Goal: Task Accomplishment & Management: Use online tool/utility

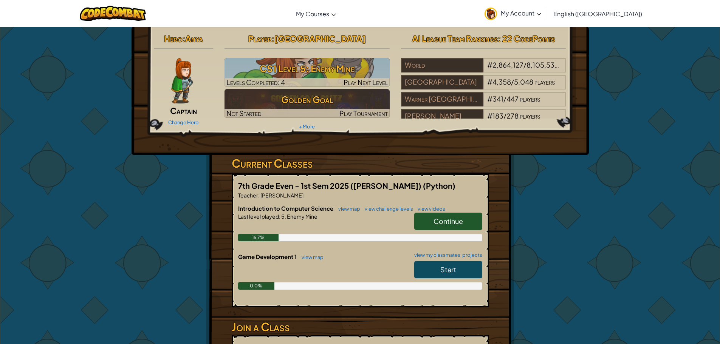
click at [465, 219] on link "Continue" at bounding box center [448, 221] width 68 height 17
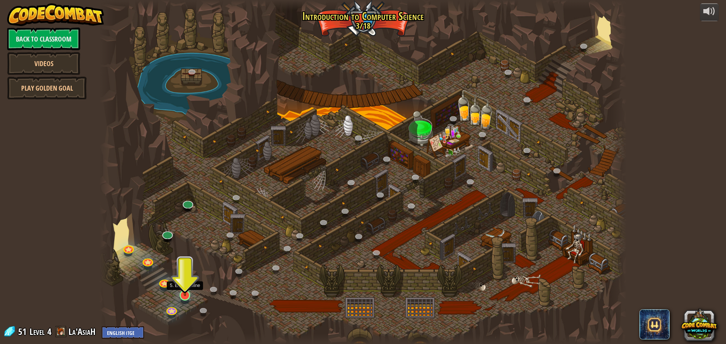
click at [186, 296] on img at bounding box center [185, 280] width 14 height 32
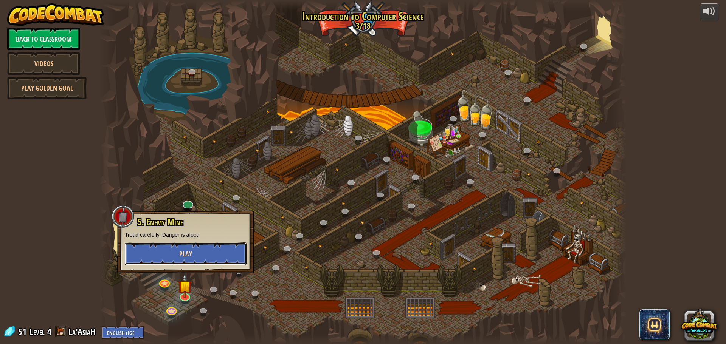
click at [199, 259] on button "Play" at bounding box center [186, 254] width 122 height 23
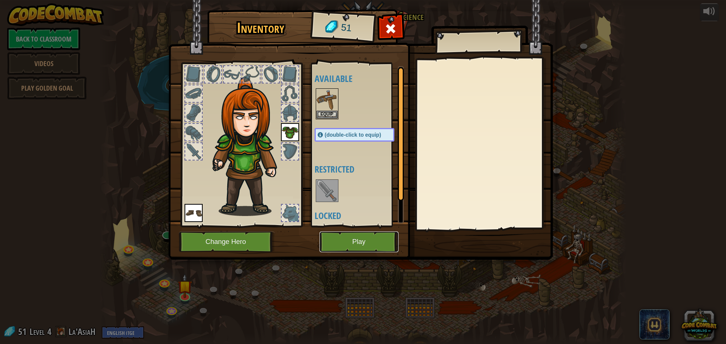
click at [382, 238] on button "Play" at bounding box center [358, 242] width 79 height 21
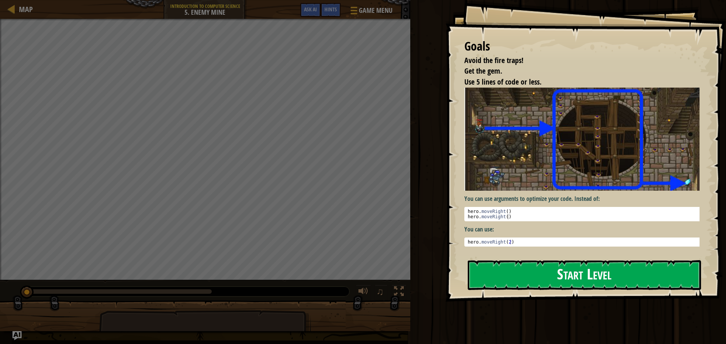
click at [494, 263] on button "Start Level" at bounding box center [584, 275] width 233 height 30
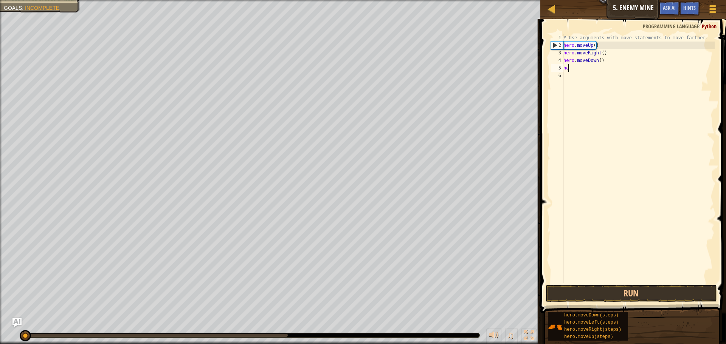
type textarea "h"
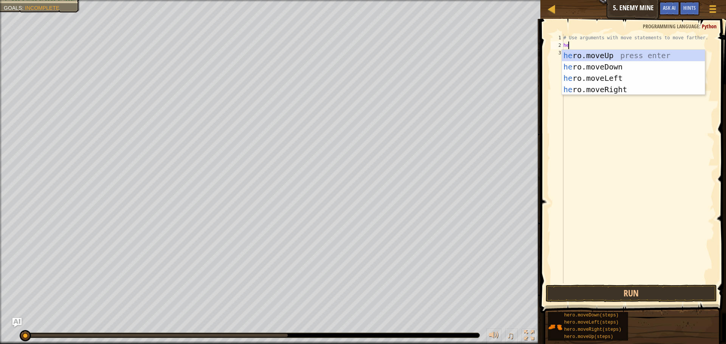
scroll to position [3, 0]
type textarea "hero"
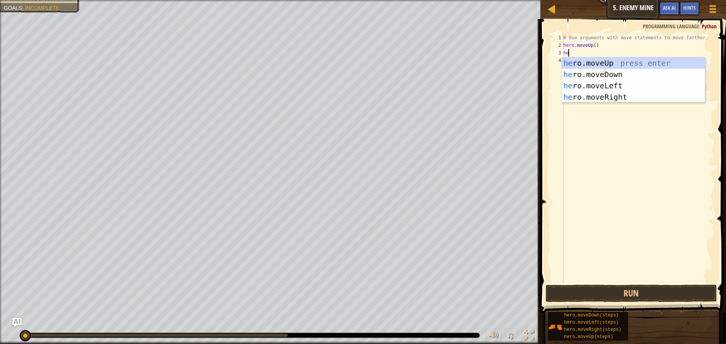
type textarea "hero"
click at [589, 99] on div "hero .moveUp press enter hero .moveDown press enter hero .moveLeft press enter …" at bounding box center [633, 91] width 143 height 68
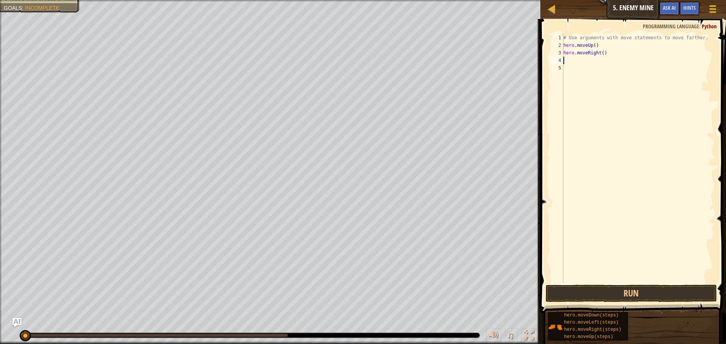
scroll to position [3, 0]
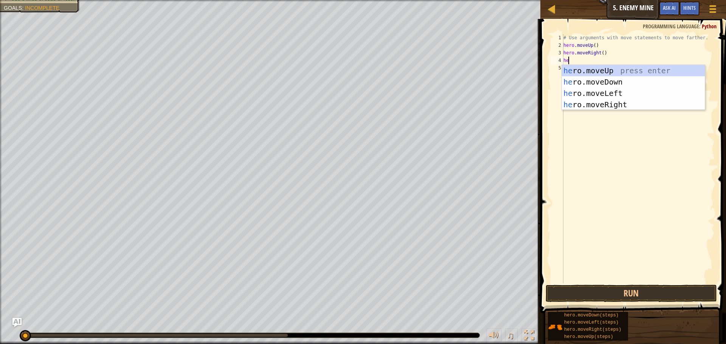
type textarea "her"
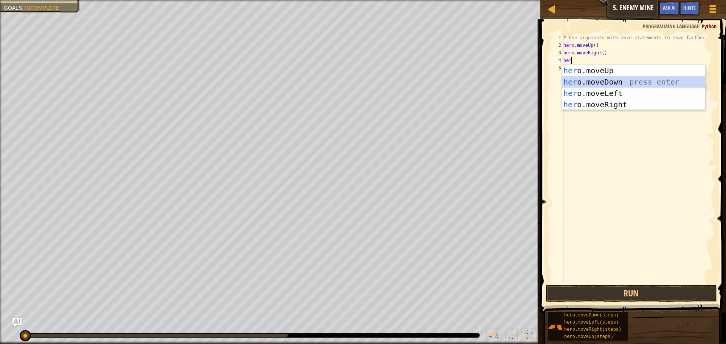
click at [606, 86] on div "her o.moveUp press enter her o.moveDown press enter her o.moveLeft press enter …" at bounding box center [633, 99] width 143 height 68
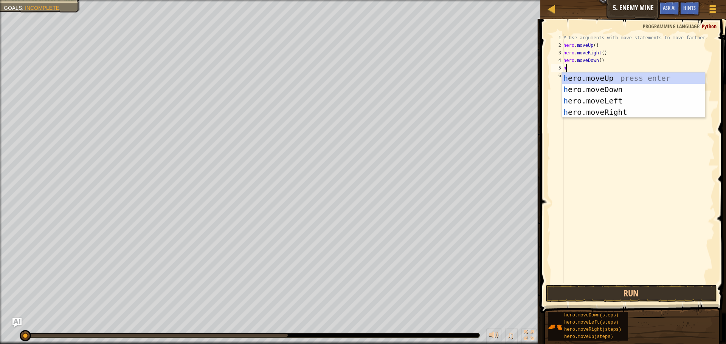
type textarea "her"
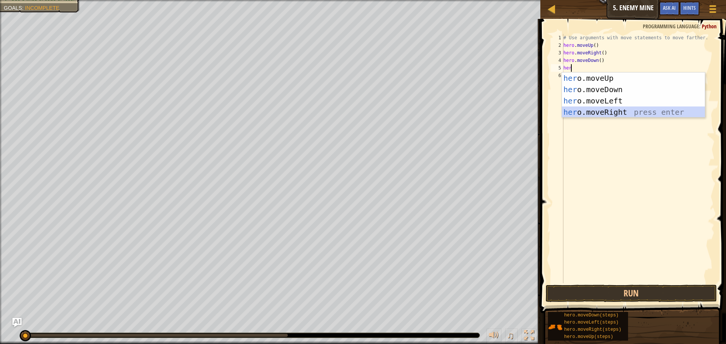
click at [615, 108] on div "her o.moveUp press enter her o.moveDown press enter her o.moveLeft press enter …" at bounding box center [633, 107] width 143 height 68
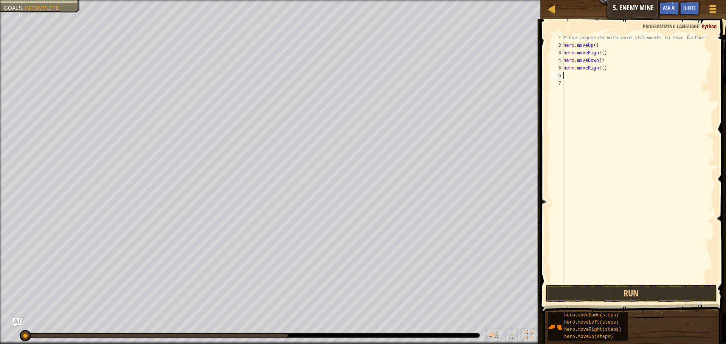
click at [600, 67] on div "# Use arguments with move statements to move farther. hero . moveUp ( ) hero . …" at bounding box center [638, 166] width 153 height 265
type textarea "hero.moveRight(3)"
click at [612, 294] on button "Run" at bounding box center [630, 293] width 171 height 17
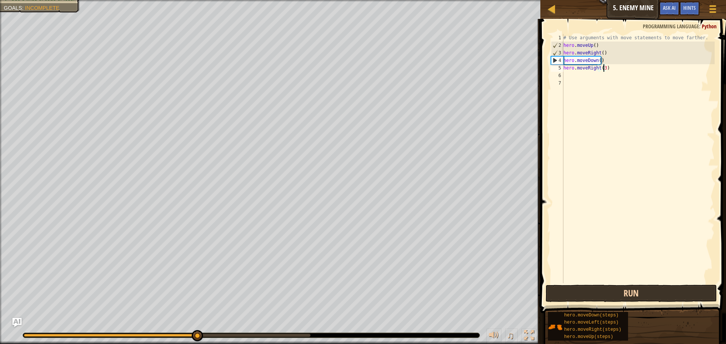
scroll to position [3, 0]
